Goal: Communication & Community: Answer question/provide support

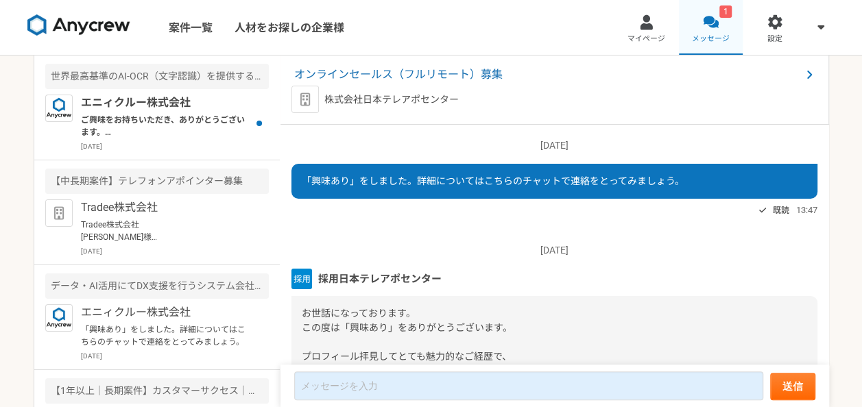
scroll to position [180, 0]
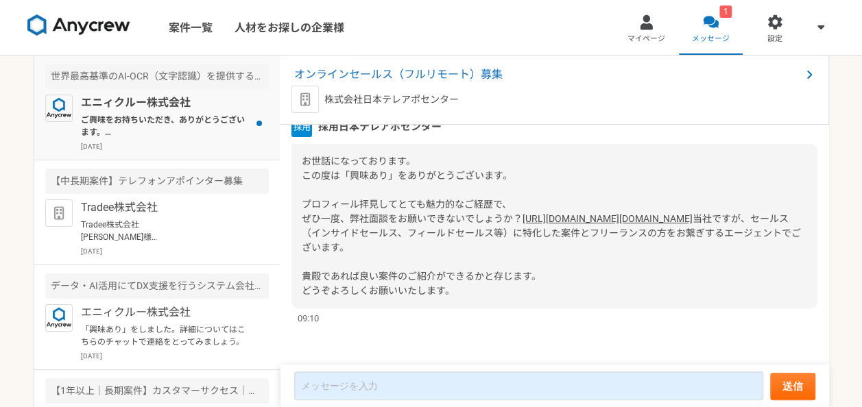
click at [213, 138] on p "ご興味をお持ちいただき、ありがとうございます。 こちら、週4日(32時間/週) 〜 週5日分と、稼働量の多い案件となるのですが、その点は、問題なさそうでしょう…" at bounding box center [165, 126] width 169 height 25
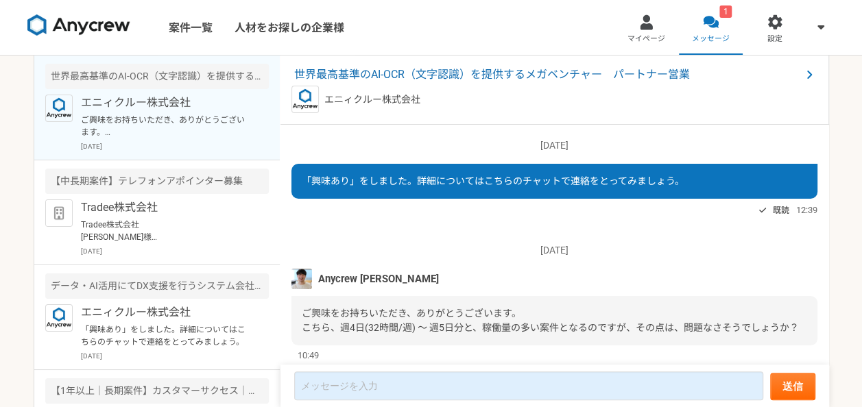
scroll to position [51, 0]
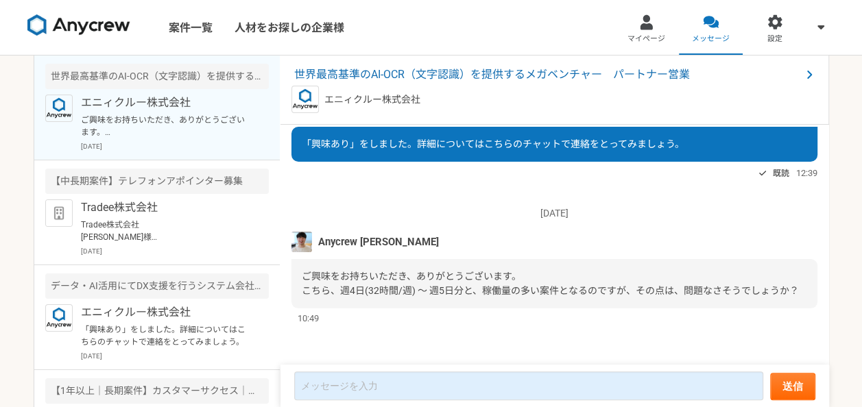
click at [357, 259] on div "ご興味をお持ちいただき、ありがとうございます。 こちら、週4日(32時間/週) 〜 週5日分と、稼働量の多い案件となるのですが、その点は、問題なさそうでしょう…" at bounding box center [554, 283] width 526 height 49
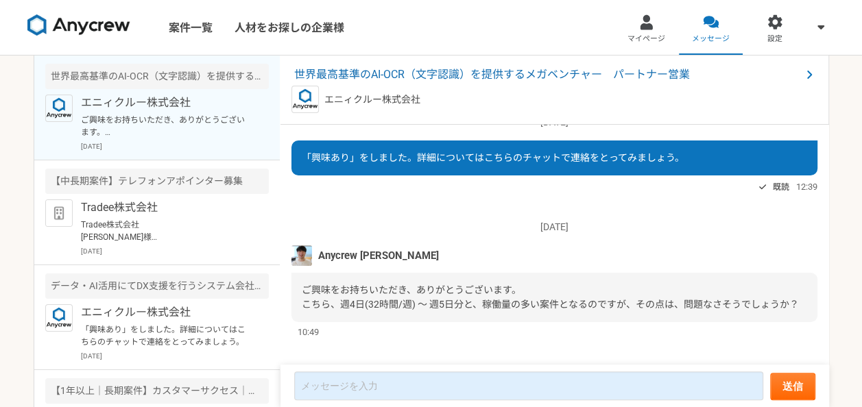
scroll to position [0, 0]
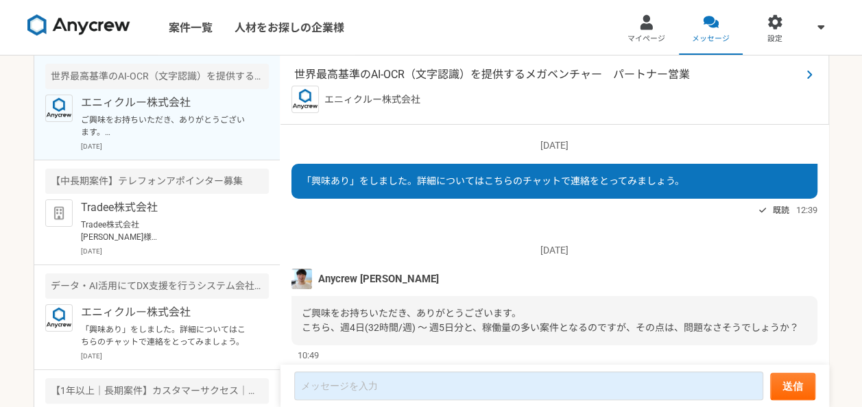
click at [492, 69] on span "世界最高基準のAI-OCR（文字認識）を提供するメガベンチャー　パートナー営業" at bounding box center [547, 75] width 507 height 16
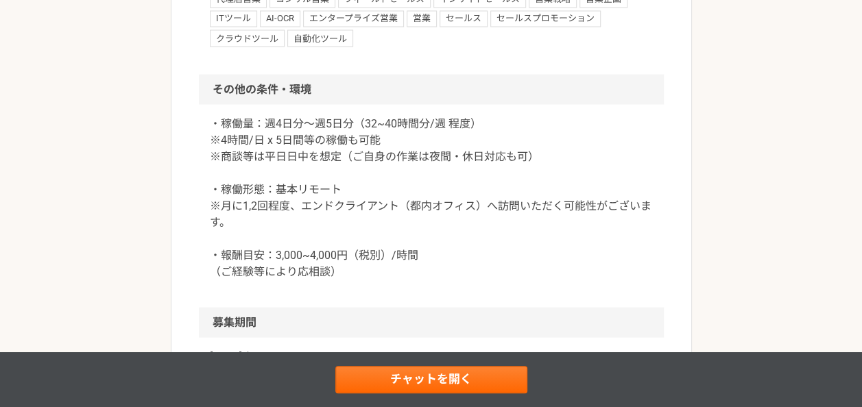
scroll to position [1289, 0]
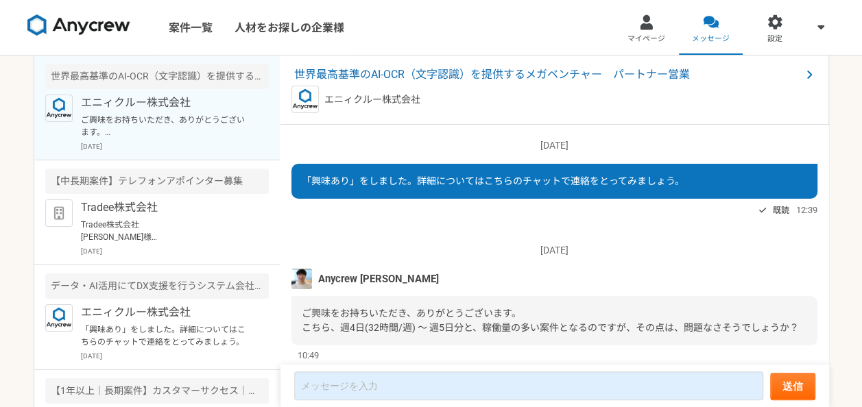
scroll to position [51, 0]
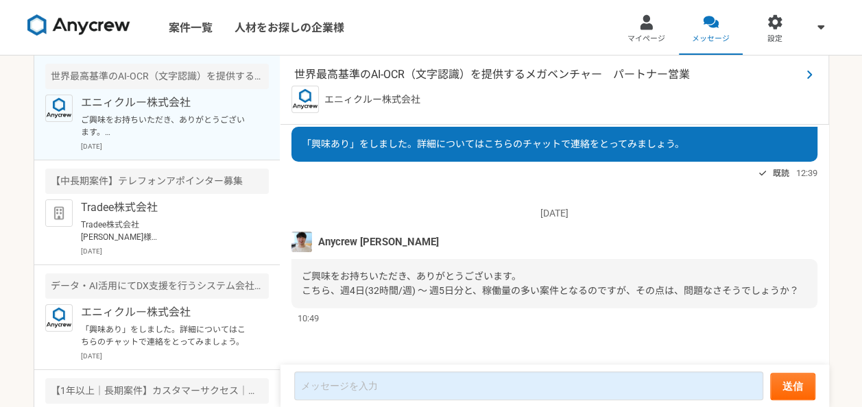
click at [384, 73] on span "世界最高基準のAI-OCR（文字認識）を提供するメガベンチャー　パートナー営業" at bounding box center [547, 75] width 507 height 16
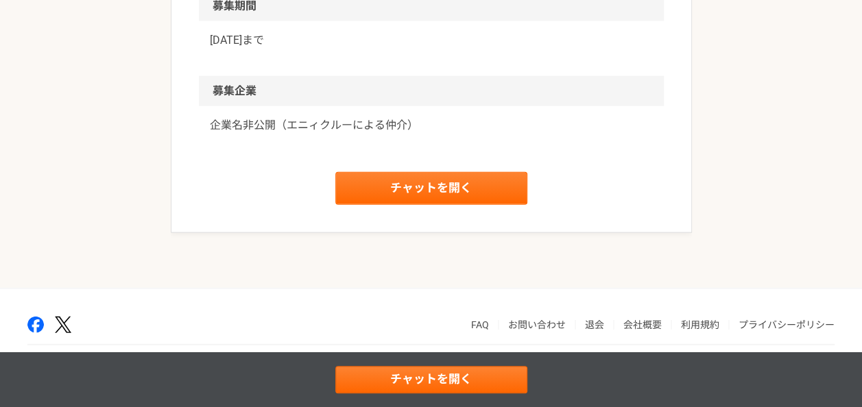
scroll to position [1644, 0]
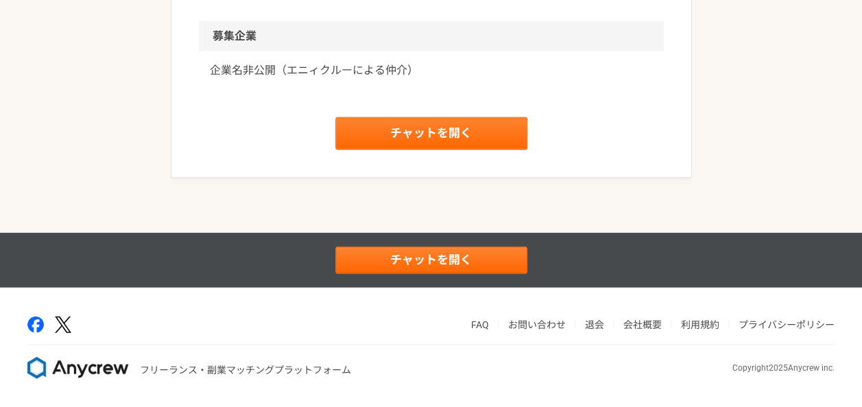
drag, startPoint x: 351, startPoint y: -25, endPoint x: 355, endPoint y: -36, distance: 11.7
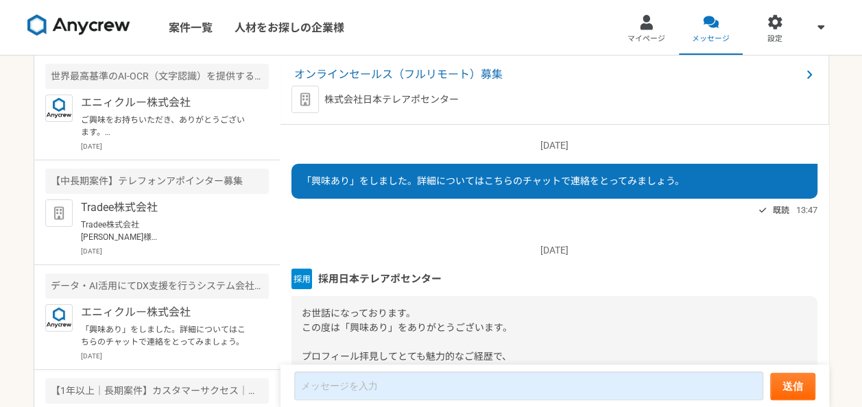
scroll to position [180, 0]
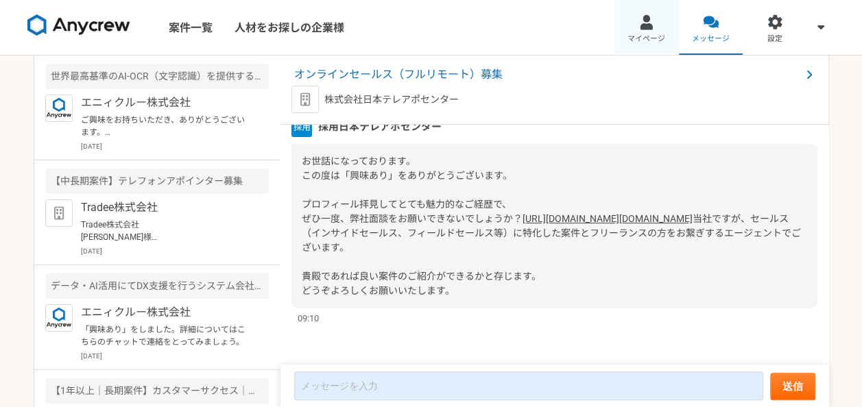
click at [656, 30] on link "マイページ" at bounding box center [646, 27] width 64 height 55
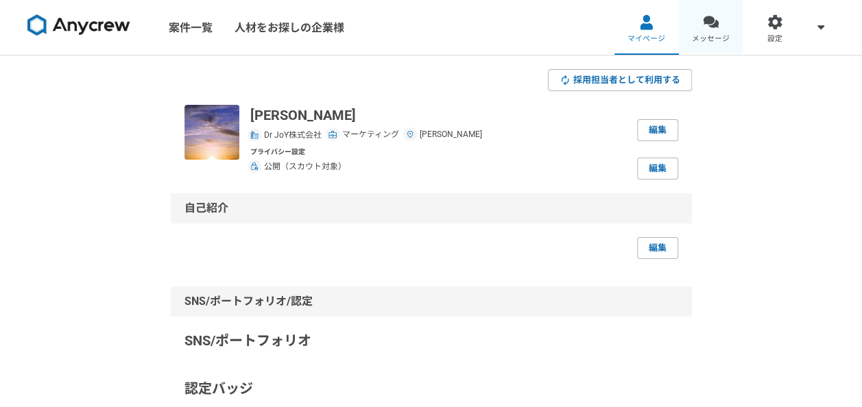
click at [686, 31] on link "メッセージ" at bounding box center [711, 27] width 64 height 55
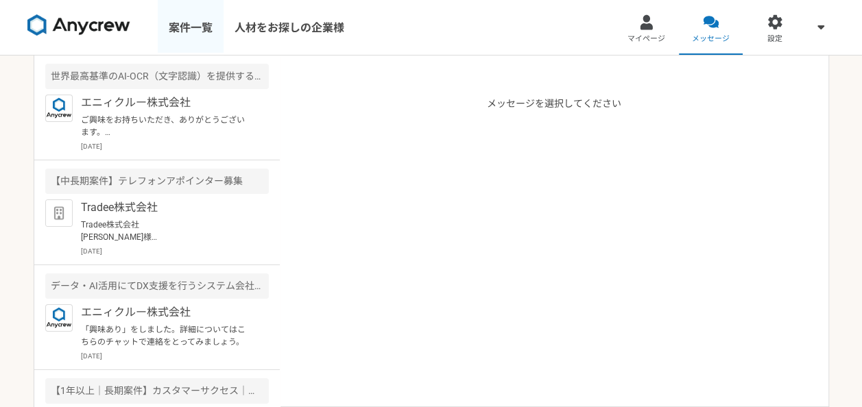
click at [211, 30] on link "案件一覧" at bounding box center [191, 27] width 66 height 55
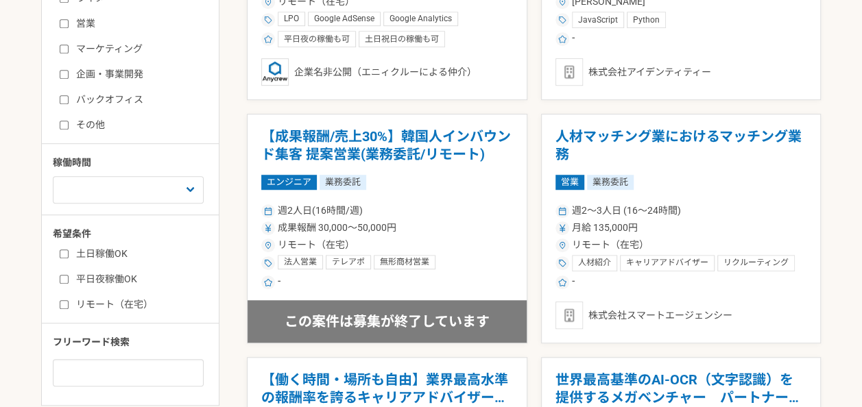
scroll to position [247, 0]
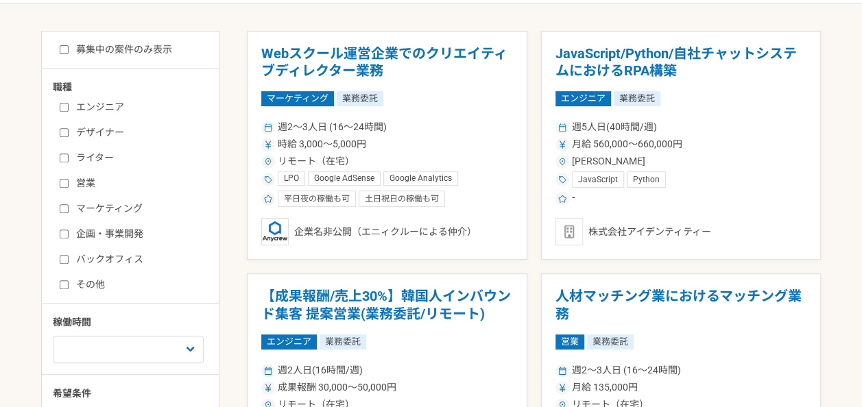
click at [115, 184] on label "営業" at bounding box center [139, 183] width 158 height 14
click at [69, 184] on input "営業" at bounding box center [64, 183] width 9 height 9
checkbox input "true"
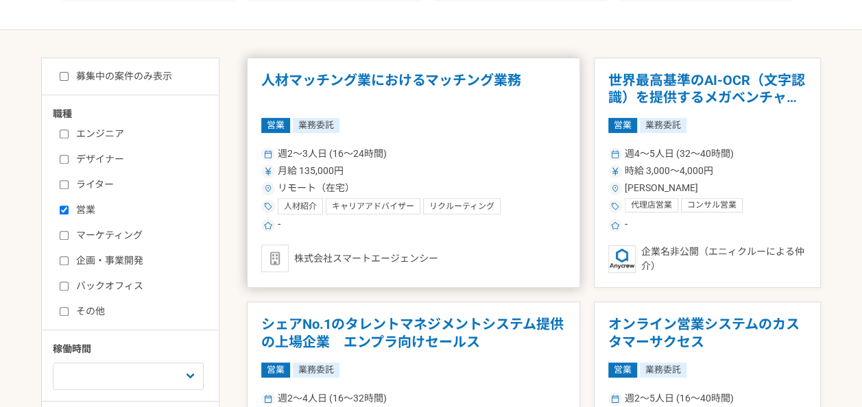
scroll to position [219, 0]
click at [379, 112] on article "人材マッチング業におけるマッチング業務 営業 業務委託 週2〜3人日 (16〜24時間) 月給 135,000円 リモート（在宅） 人材紹介 キャリアアドバイ…" at bounding box center [413, 173] width 333 height 231
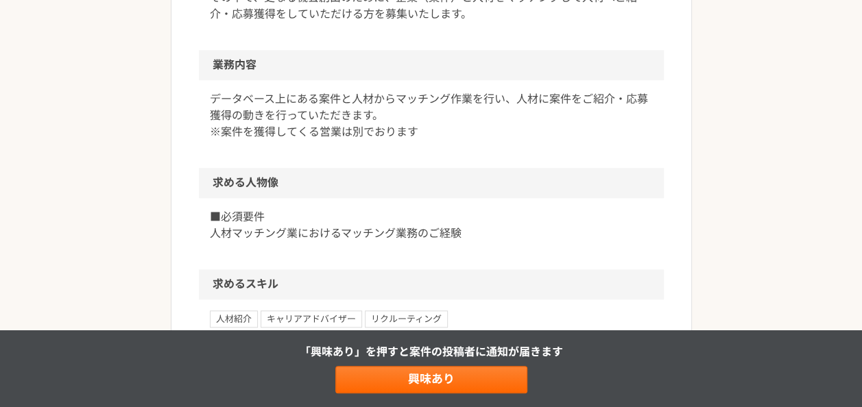
scroll to position [576, 0]
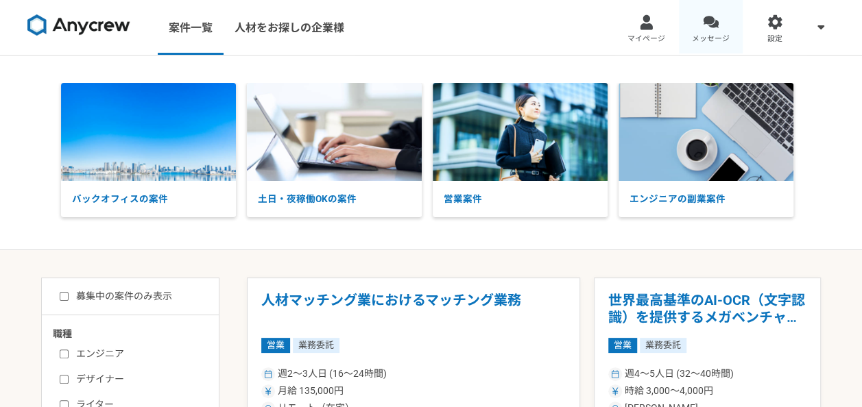
click at [730, 34] on link "メッセージ" at bounding box center [711, 27] width 64 height 55
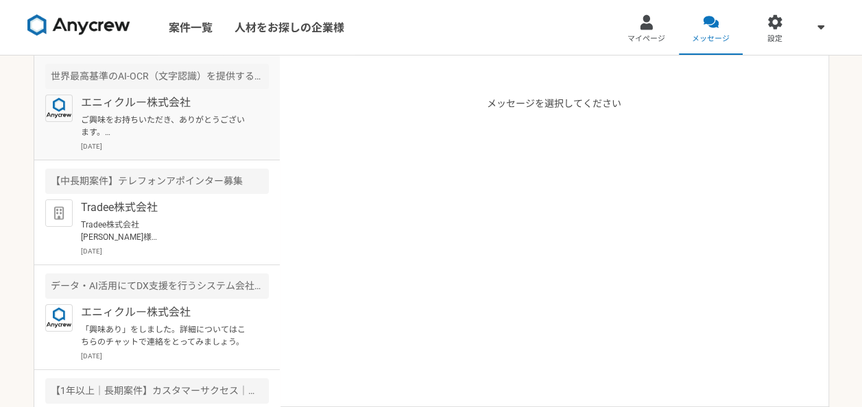
click at [207, 145] on p "2025年9月8日" at bounding box center [175, 146] width 188 height 10
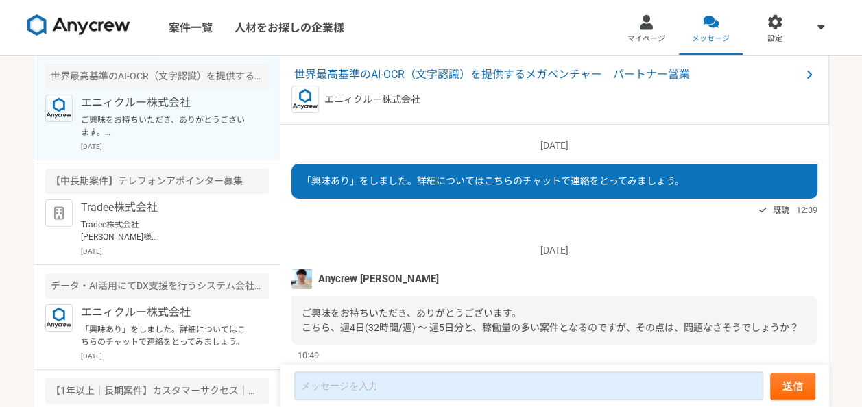
scroll to position [51, 0]
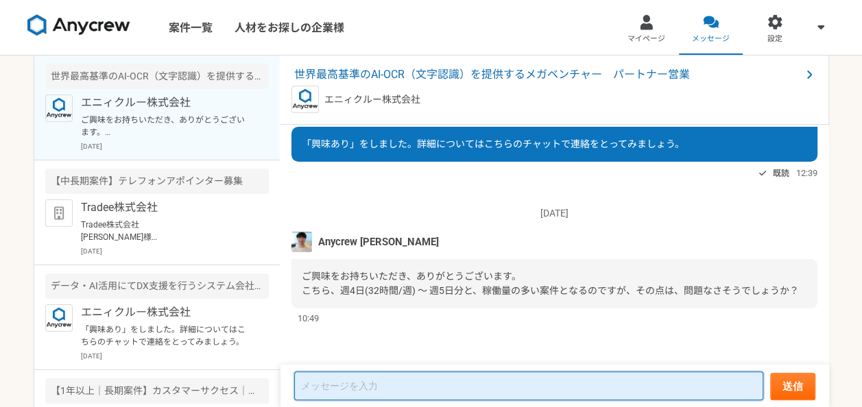
click at [310, 379] on textarea at bounding box center [528, 386] width 469 height 29
type textarea "g"
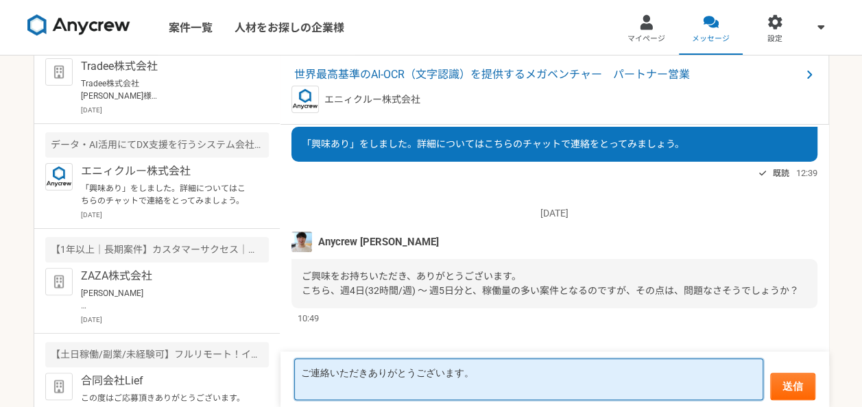
scroll to position [143, 0]
click at [418, 394] on textarea "ご連絡いただきありがとうございます。" at bounding box center [528, 380] width 469 height 42
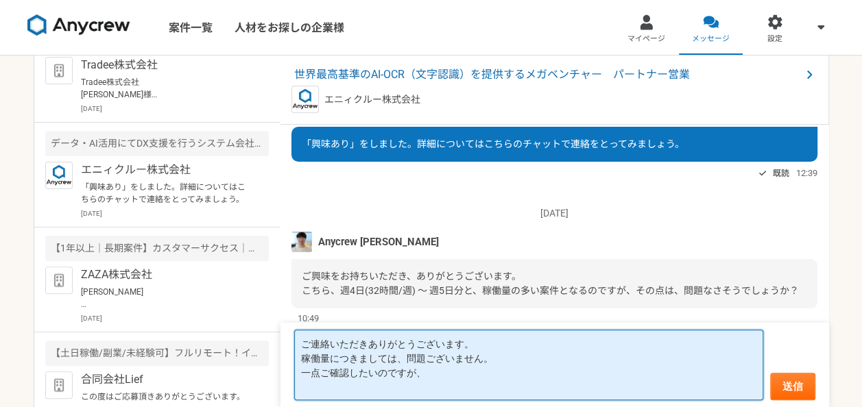
click at [471, 372] on textarea "ご連絡いただきありがとうございます。 稼働量につきましては、問題ございません。 一点ご確認したいのですが、" at bounding box center [528, 365] width 469 height 71
click at [301, 369] on textarea "ご連絡いただきありがとうございます。 稼働量につきましては、問題ございません。 一点ご確認したいのですが、" at bounding box center [528, 365] width 469 height 71
click at [533, 369] on textarea "ご連絡いただきありがとうございます。 稼働量につきましては、問題ございません。 また、一点ご確認したいのですが、" at bounding box center [528, 365] width 469 height 71
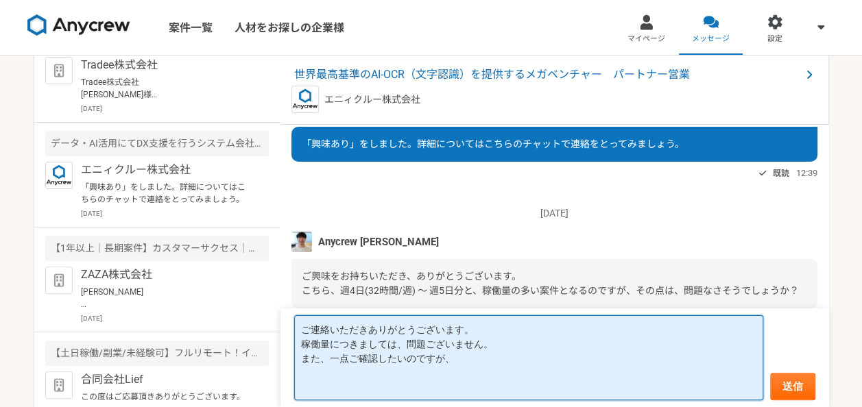
paste textarea "・稼働形態：基本リモート ※月に1,2回程度、エンドクライアント（都内オフィス）へ訪問いただく可能性がございます。"
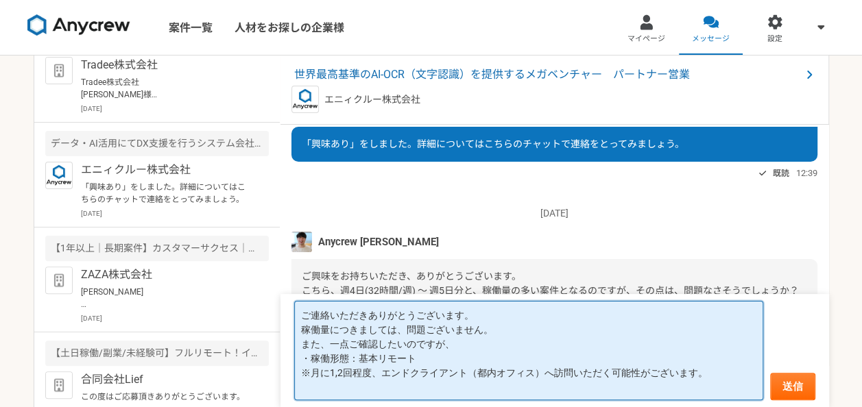
drag, startPoint x: 726, startPoint y: 371, endPoint x: 302, endPoint y: 363, distance: 423.9
click at [302, 363] on textarea "ご連絡いただきありがとうございます。 稼働量につきましては、問題ございません。 また、一点ご確認したいのですが、 ・稼働形態：基本リモート ※月に1,2回程度…" at bounding box center [528, 350] width 469 height 99
click at [493, 351] on textarea "ご連絡いただきありがとうございます。 稼働量につきましては、問題ございません。 また、一点ご確認したいのですが、 ・稼働形態：基本リモート ※月に1,2回程度…" at bounding box center [528, 350] width 469 height 99
click at [490, 346] on textarea "ご連絡いただきありがとうございます。 稼働量につきましては、問題ございません。 また、一点ご確認したいのですが、 ・稼働形態：基本リモート ※月に1,2回程度…" at bounding box center [528, 350] width 469 height 99
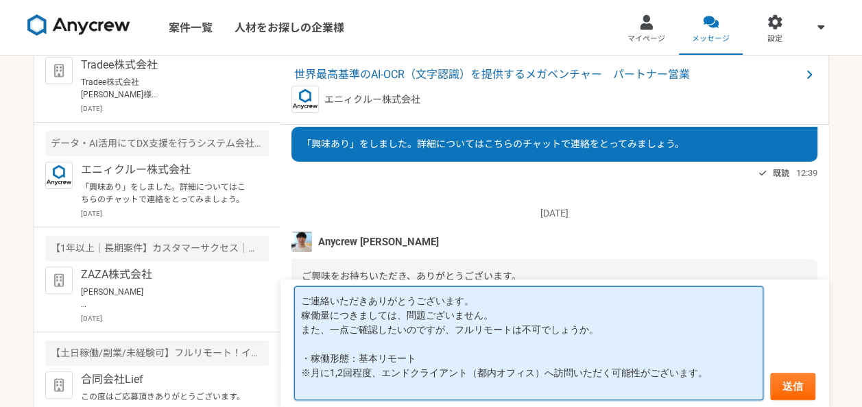
click at [414, 362] on textarea "ご連絡いただきありがとうございます。 稼働量につきましては、問題ございません。 また、一点ご確認したいのですが、フルリモートは不可でしょうか。 ・稼働形態：基…" at bounding box center [528, 344] width 469 height 114
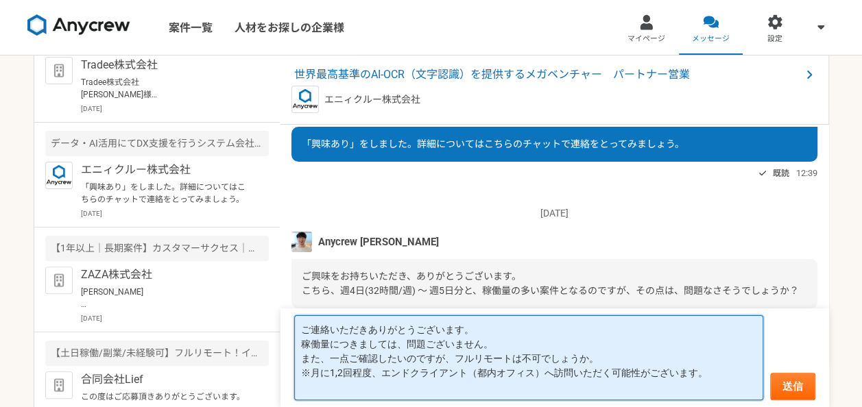
click at [715, 366] on textarea "ご連絡いただきありがとうございます。 稼働量につきましては、問題ございません。 また、一点ご確認したいのですが、フルリモートは不可でしょうか。 ※月に1,2回…" at bounding box center [528, 357] width 469 height 85
click at [701, 359] on textarea "ご連絡いただきありがとうございます。 稼働量につきましては、問題ございません。 また、一点ご確認したいのですが、フルリモートは不可でしょうか。 ※月に1,2回…" at bounding box center [528, 357] width 469 height 85
click at [713, 374] on textarea "ご連絡いただきありがとうございます。 稼働量につきましては、問題ございません。 また、一点ご確認したいのですが、フルリモートは不可でしょうか。 ※月に1,2回…" at bounding box center [528, 357] width 469 height 85
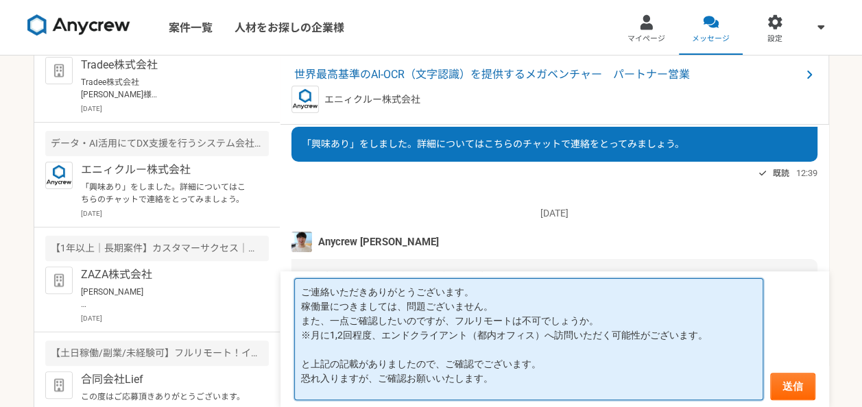
scroll to position [14, 0]
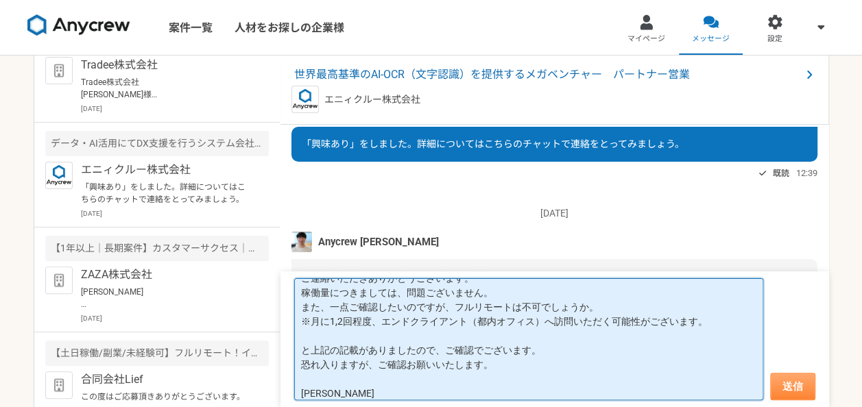
type textarea "ご連絡いただきありがとうございます。 稼働量につきましては、問題ございません。 また、一点ご確認したいのですが、フルリモートは不可でしょうか。 ※月に1,2回…"
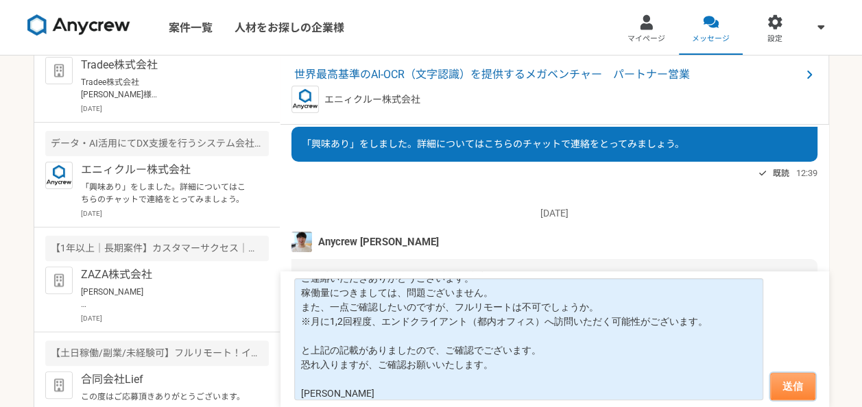
click at [791, 384] on button "送信" at bounding box center [792, 386] width 45 height 27
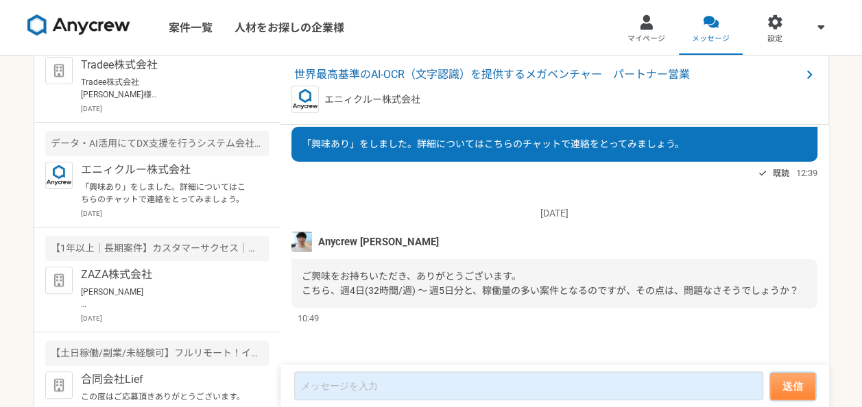
scroll to position [228, 0]
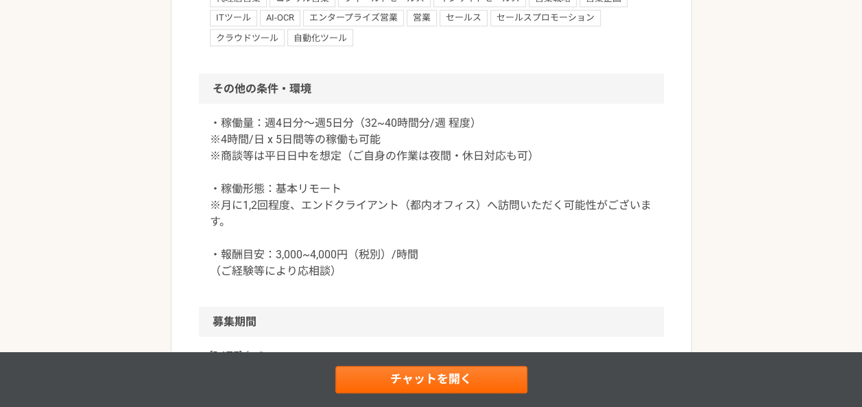
scroll to position [1265, 0]
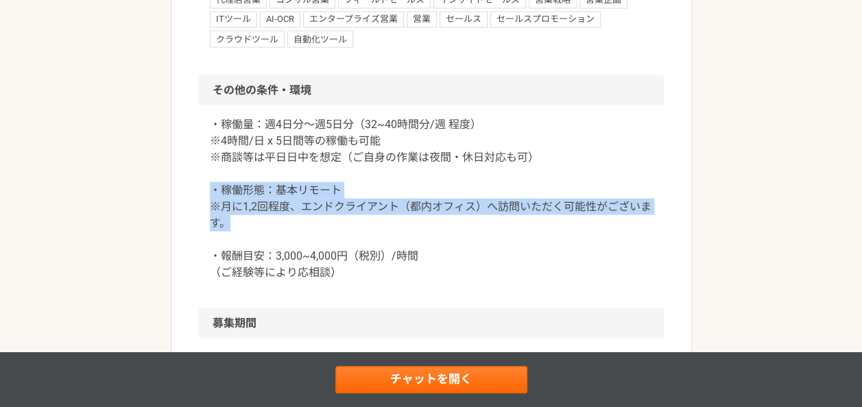
drag, startPoint x: 211, startPoint y: 256, endPoint x: 233, endPoint y: 279, distance: 31.5
click at [233, 279] on p "・稼働量：週4日分〜週5日分（32~40時間分/週 程度） ※4時間/日 x 5日間等の稼働も可能 ※商談等は平日日中を想定（ご自身の作業は夜間・休日対応も可…" at bounding box center [431, 198] width 443 height 165
copy p "・稼働形態：基本リモート ※月に1,2回程度、エンドクライアント（都内オフィス）へ訪問いただく可能性がございます。"
